Goal: Task Accomplishment & Management: Complete application form

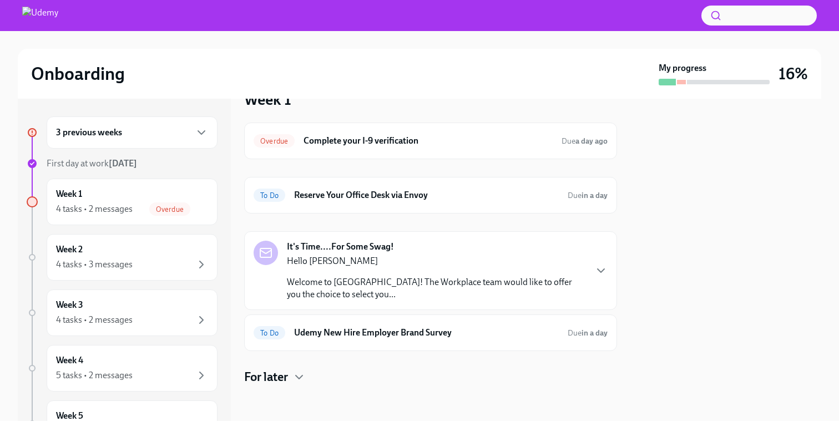
scroll to position [119, 0]
click at [169, 207] on span "Overdue" at bounding box center [169, 209] width 41 height 8
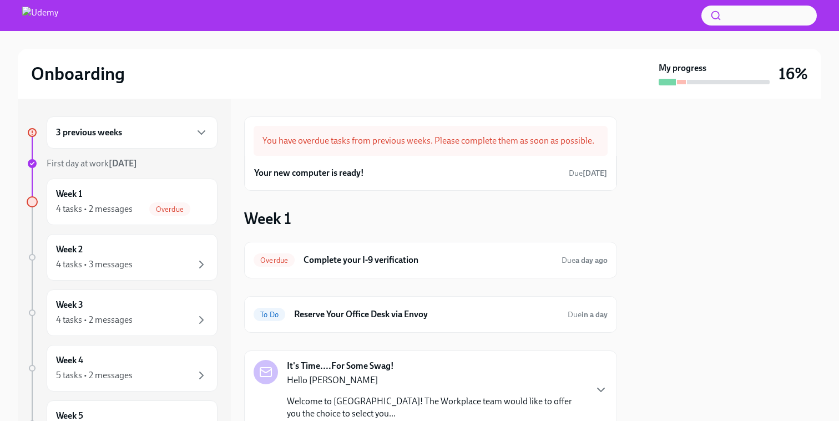
click at [317, 146] on div "You have overdue tasks from previous weeks. Please complete them as soon as pos…" at bounding box center [431, 141] width 354 height 30
click at [316, 167] on h6 "Your new computer is ready!" at bounding box center [309, 173] width 110 height 12
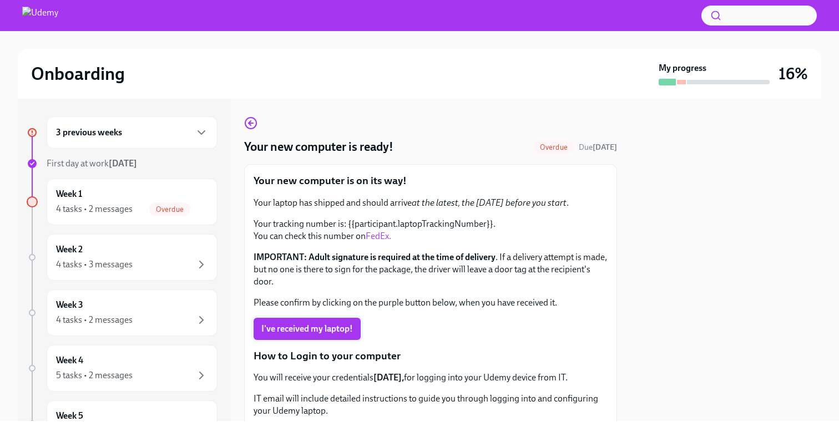
click at [299, 323] on span "I've received my laptop!" at bounding box center [307, 328] width 92 height 11
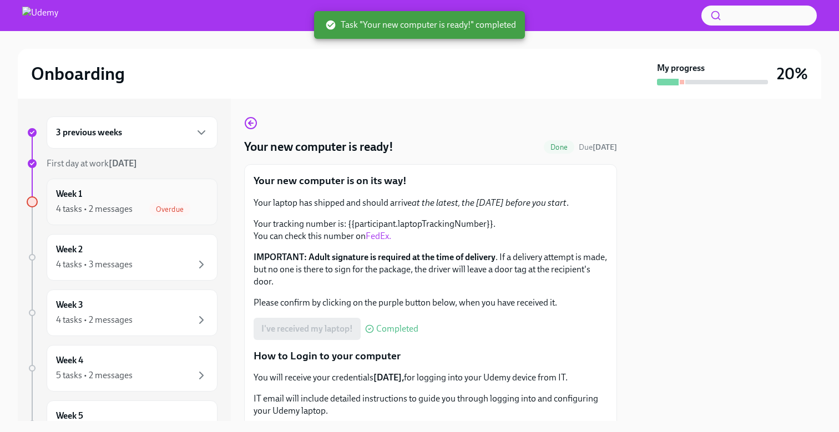
click at [117, 204] on div "4 tasks • 2 messages" at bounding box center [94, 209] width 77 height 12
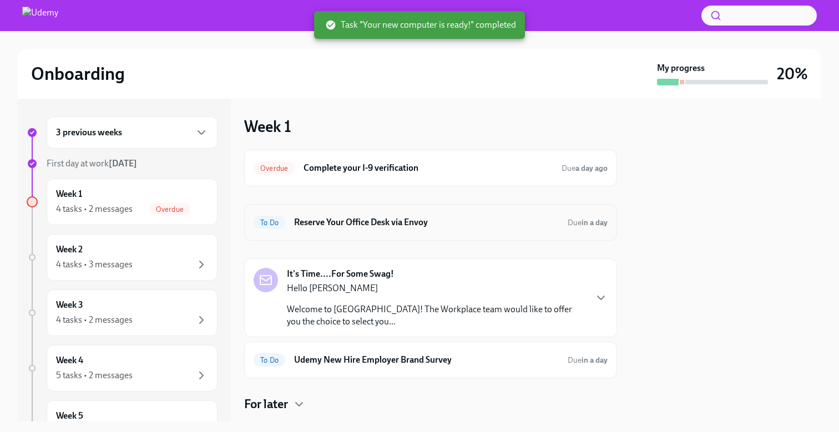
click at [345, 223] on h6 "Reserve Your Office Desk via Envoy" at bounding box center [426, 222] width 265 height 12
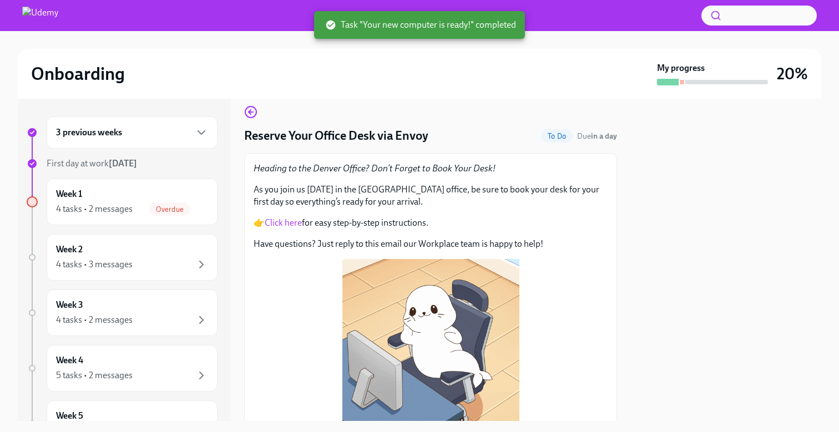
scroll to position [13, 0]
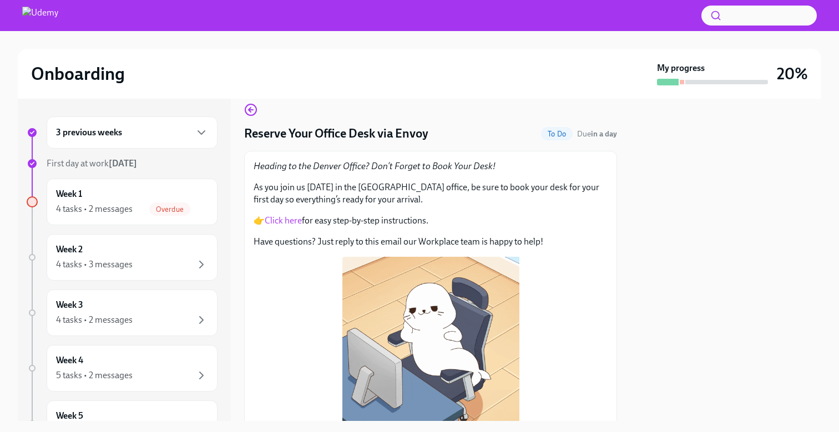
click at [294, 224] on link "Click here" at bounding box center [283, 220] width 37 height 11
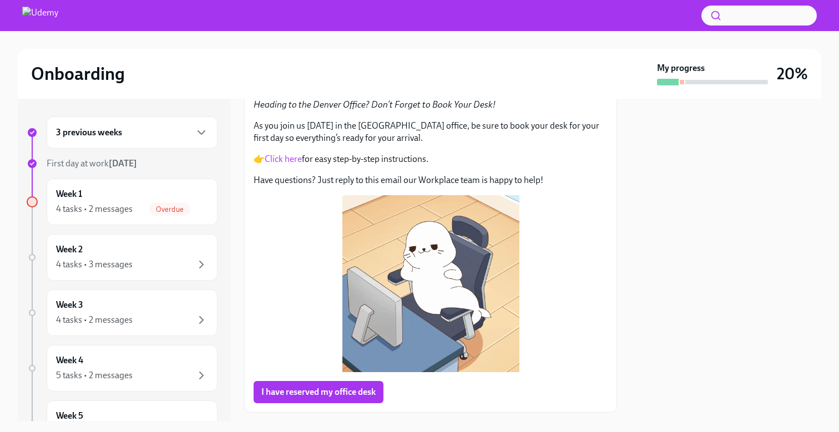
scroll to position [138, 0]
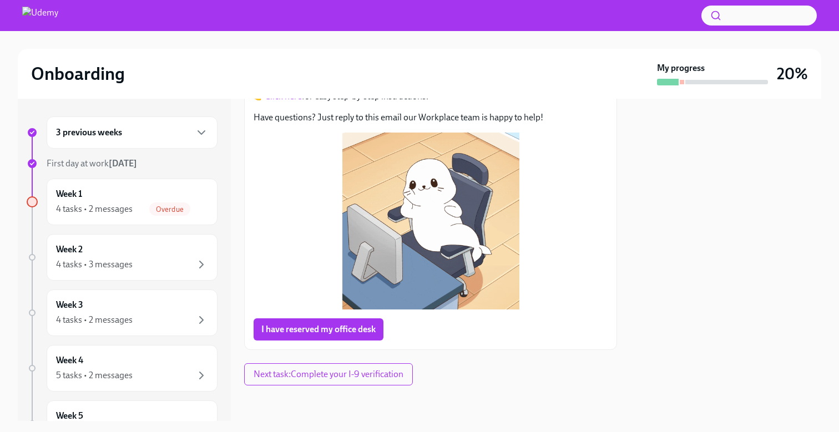
drag, startPoint x: 330, startPoint y: 335, endPoint x: 444, endPoint y: 360, distance: 117.0
click at [444, 360] on div "Reserve Your Office Desk via Envoy To Do Due in a day Heading to the Denver Off…" at bounding box center [430, 182] width 373 height 407
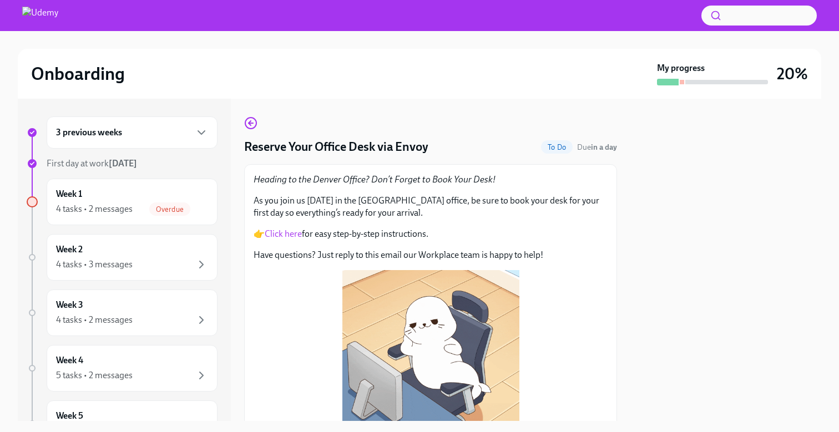
scroll to position [0, 0]
click at [170, 200] on div "Week 1 4 tasks • 2 messages Overdue" at bounding box center [132, 202] width 152 height 28
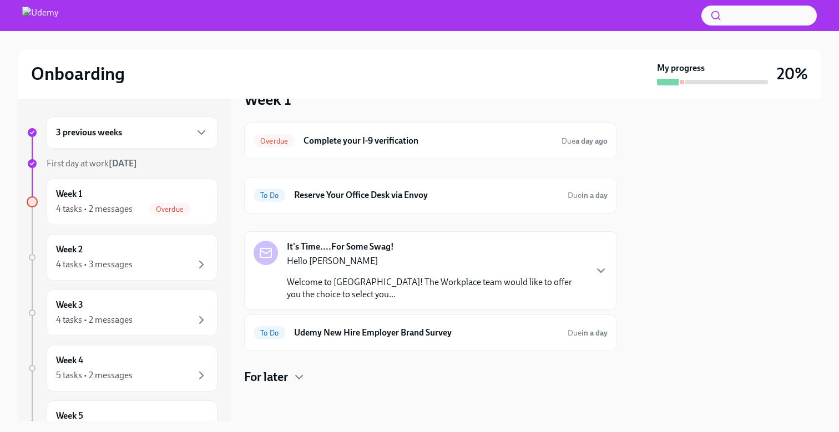
scroll to position [27, 0]
click at [315, 138] on h6 "Complete your I-9 verification" at bounding box center [427, 141] width 249 height 12
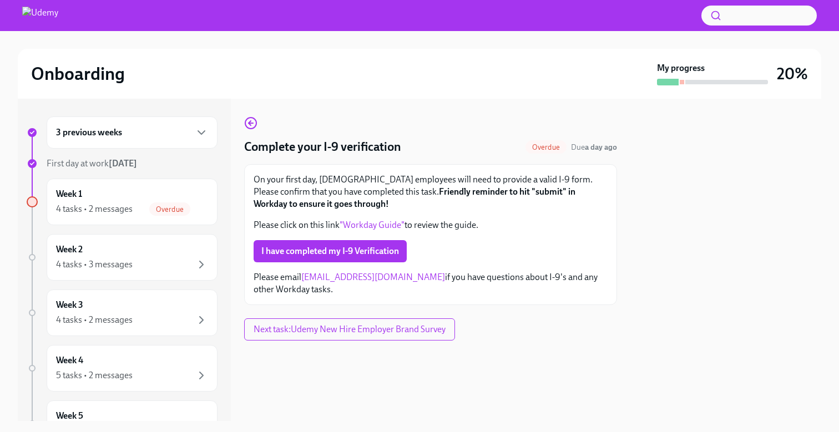
click at [358, 224] on link ""Workday Guide"" at bounding box center [372, 225] width 65 height 11
click at [366, 255] on span "I have completed my I-9 Verification" at bounding box center [330, 251] width 138 height 11
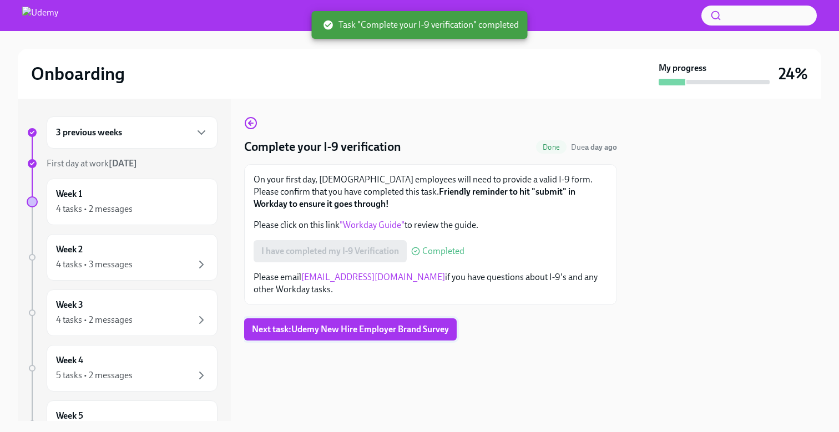
click at [344, 327] on span "Next task : Udemy New Hire Employer Brand Survey" at bounding box center [350, 329] width 197 height 11
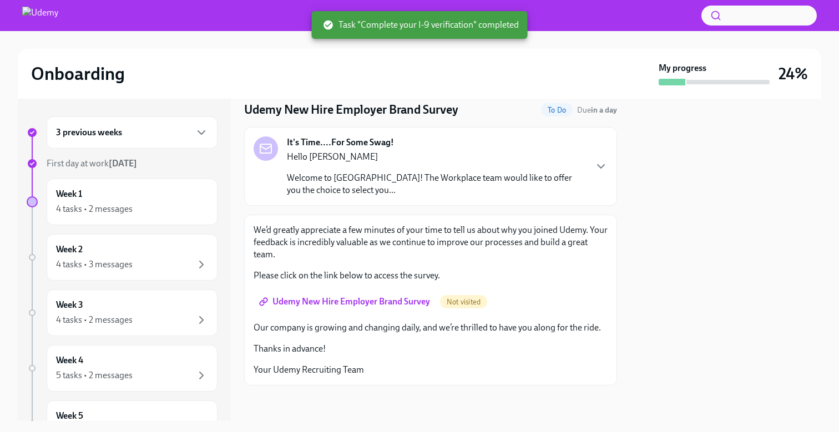
scroll to position [37, 0]
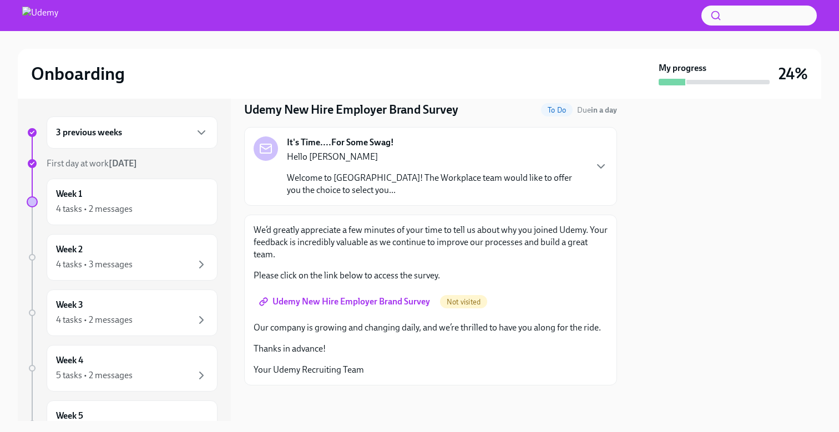
click at [361, 187] on p "Welcome to [GEOGRAPHIC_DATA]! The Workplace team would like to offer you the ch…" at bounding box center [436, 184] width 298 height 24
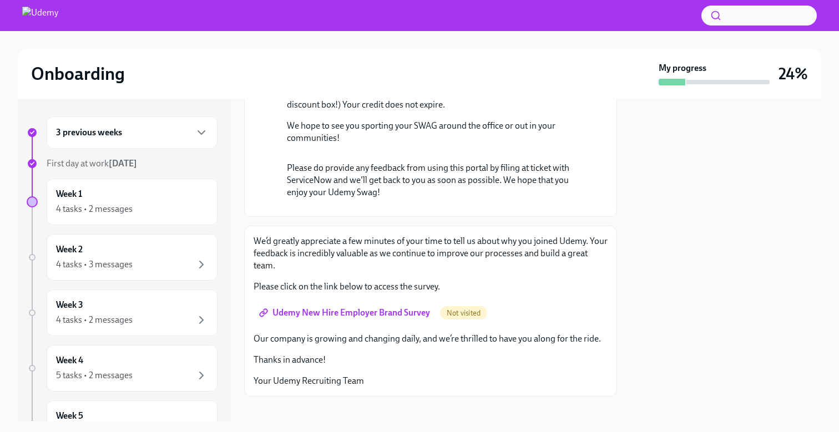
scroll to position [275, 0]
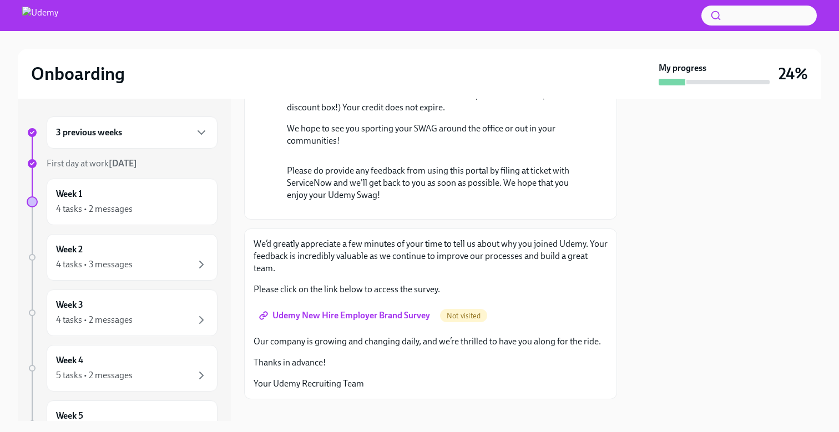
click at [482, 80] on p "Your unique Gift Card Code to use on checkout: 52JYPKSUCA" at bounding box center [438, 74] width 303 height 12
copy p "52JYPKSUCA"
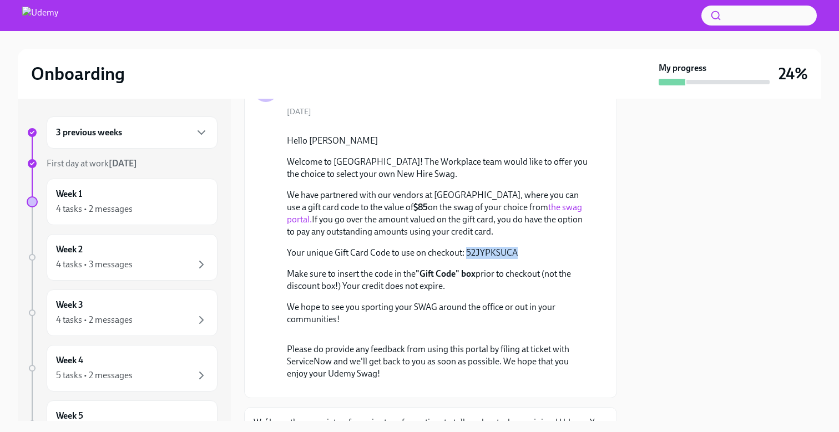
scroll to position [110, 0]
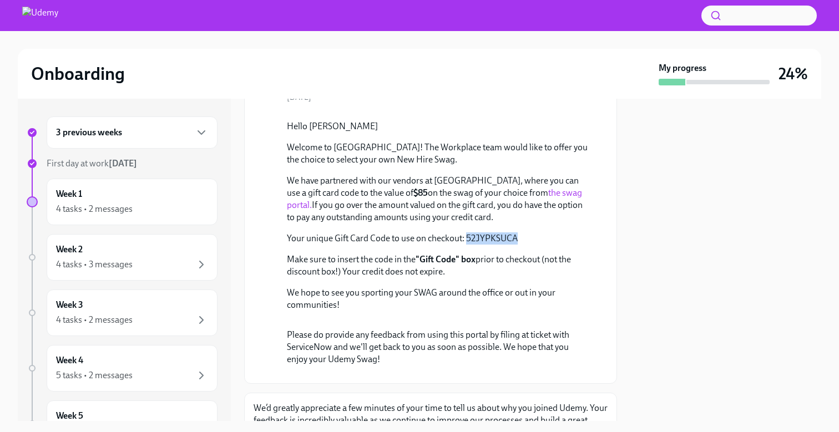
click at [498, 210] on link "the swag portal." at bounding box center [434, 199] width 295 height 23
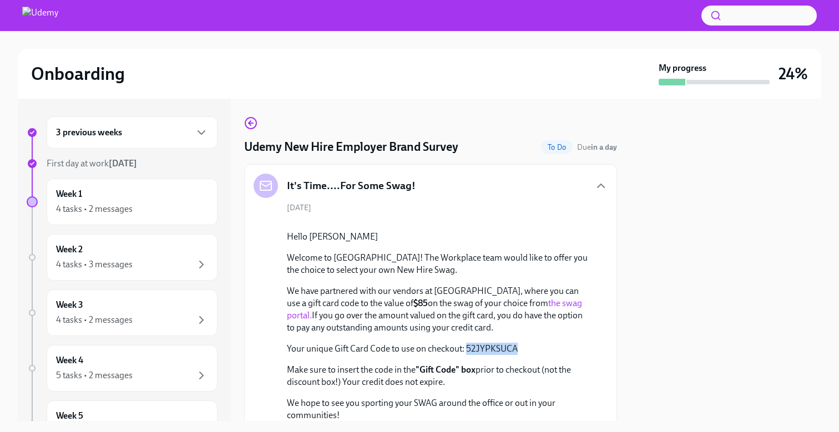
scroll to position [0, 0]
click at [593, 187] on div "It's Time....For Some Swag!" at bounding box center [431, 186] width 354 height 24
click at [596, 187] on icon "button" at bounding box center [600, 185] width 13 height 13
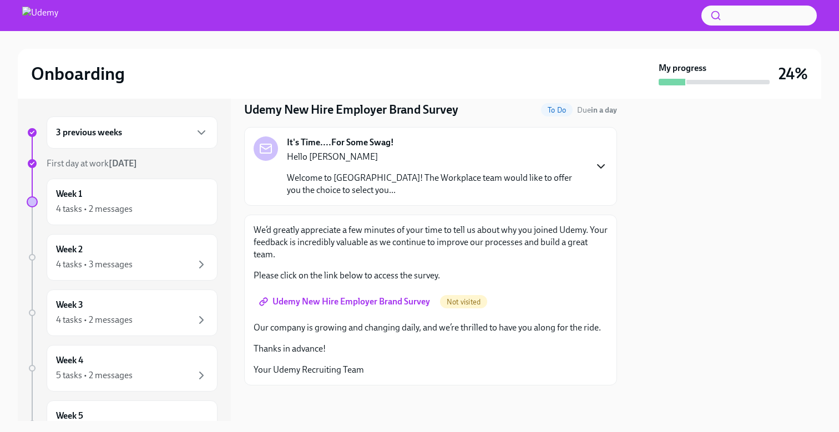
scroll to position [37, 0]
click at [396, 309] on link "Udemy New Hire Employer Brand Survey" at bounding box center [346, 302] width 184 height 22
click at [558, 109] on span "To Do" at bounding box center [557, 110] width 32 height 8
click at [606, 167] on icon "button" at bounding box center [600, 166] width 13 height 13
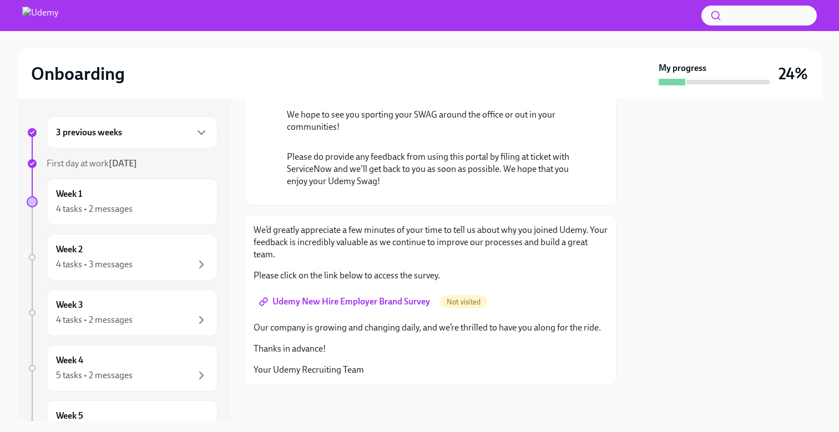
scroll to position [508, 0]
click at [417, 351] on p "Thanks in advance!" at bounding box center [431, 349] width 354 height 12
click at [417, 331] on p "Our company is growing and changing daily, and we’re thrilled to have you along…" at bounding box center [431, 328] width 354 height 12
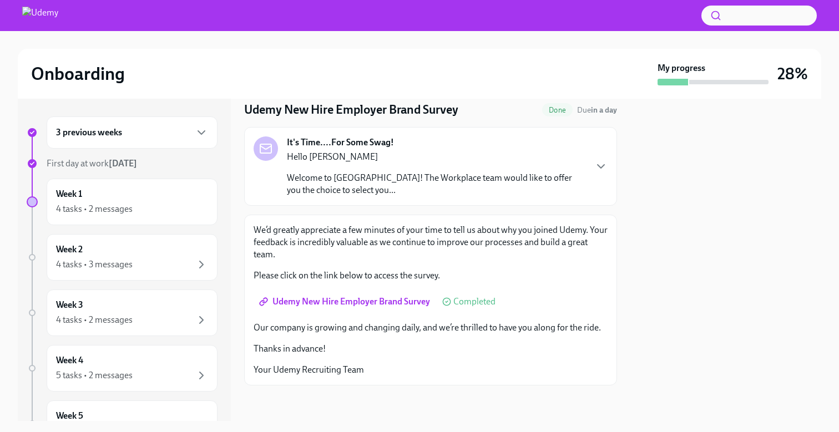
scroll to position [37, 0]
click at [133, 203] on div "4 tasks • 2 messages" at bounding box center [132, 208] width 152 height 13
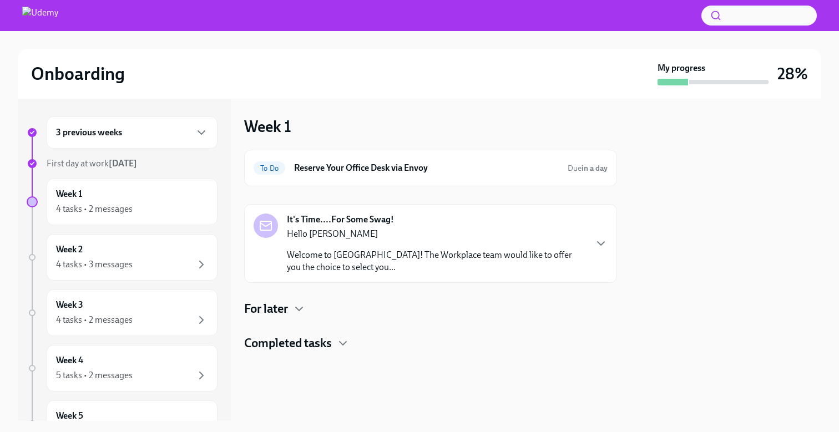
click at [534, 225] on div "It's Time....For Some Swag! Hello Daniele Welcome to Udemy! The Workplace team …" at bounding box center [436, 244] width 298 height 60
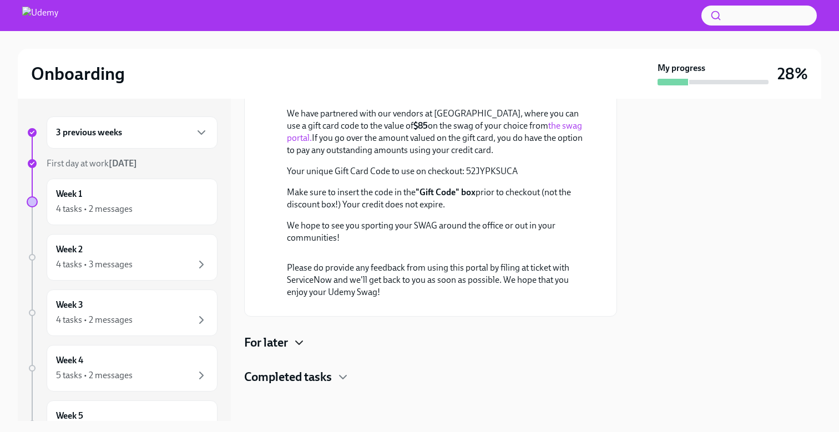
click at [296, 337] on icon "button" at bounding box center [298, 342] width 13 height 13
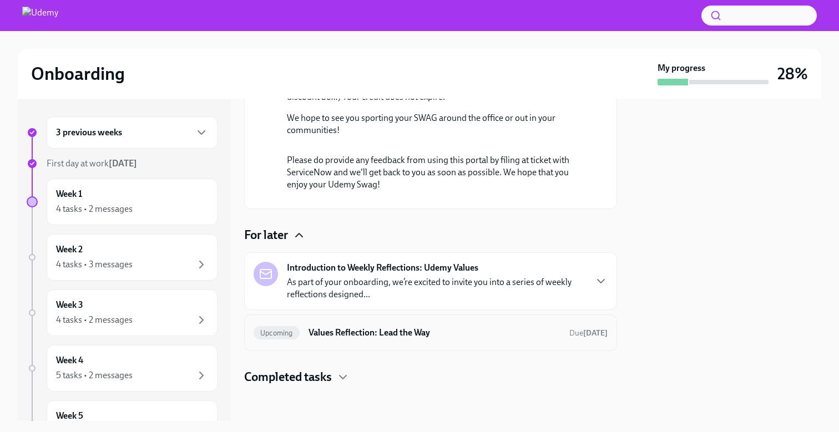
scroll to position [544, 0]
click at [332, 379] on h4 "Completed tasks" at bounding box center [288, 377] width 88 height 17
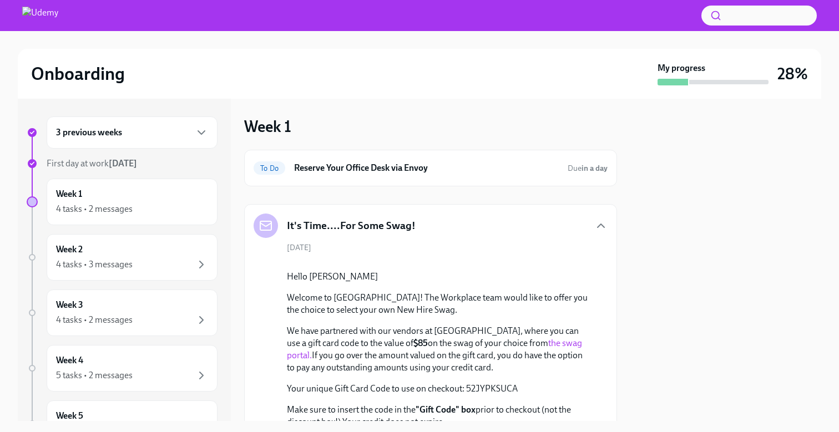
scroll to position [0, 0]
